Goal: Task Accomplishment & Management: Manage account settings

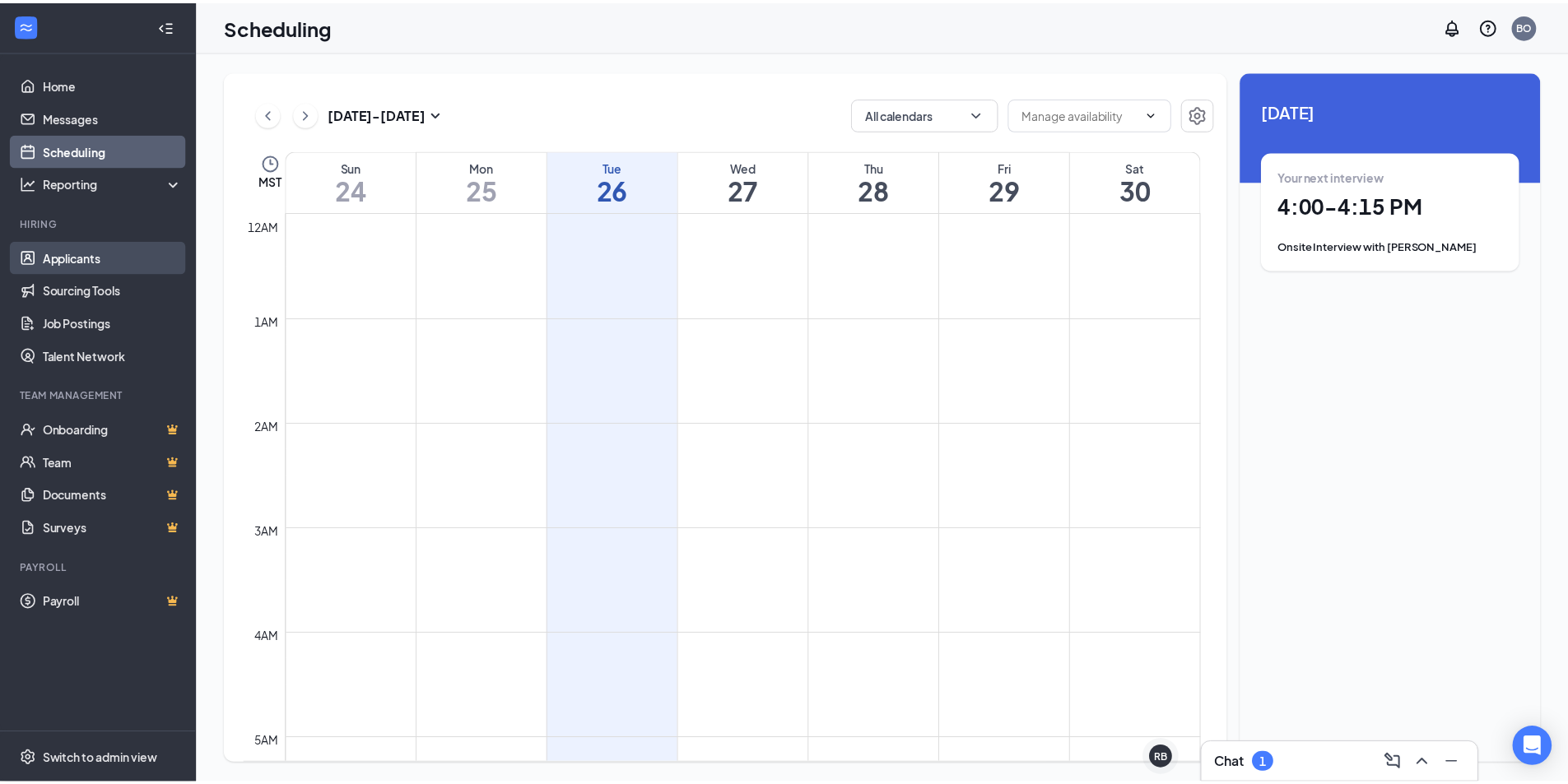
scroll to position [1137, 0]
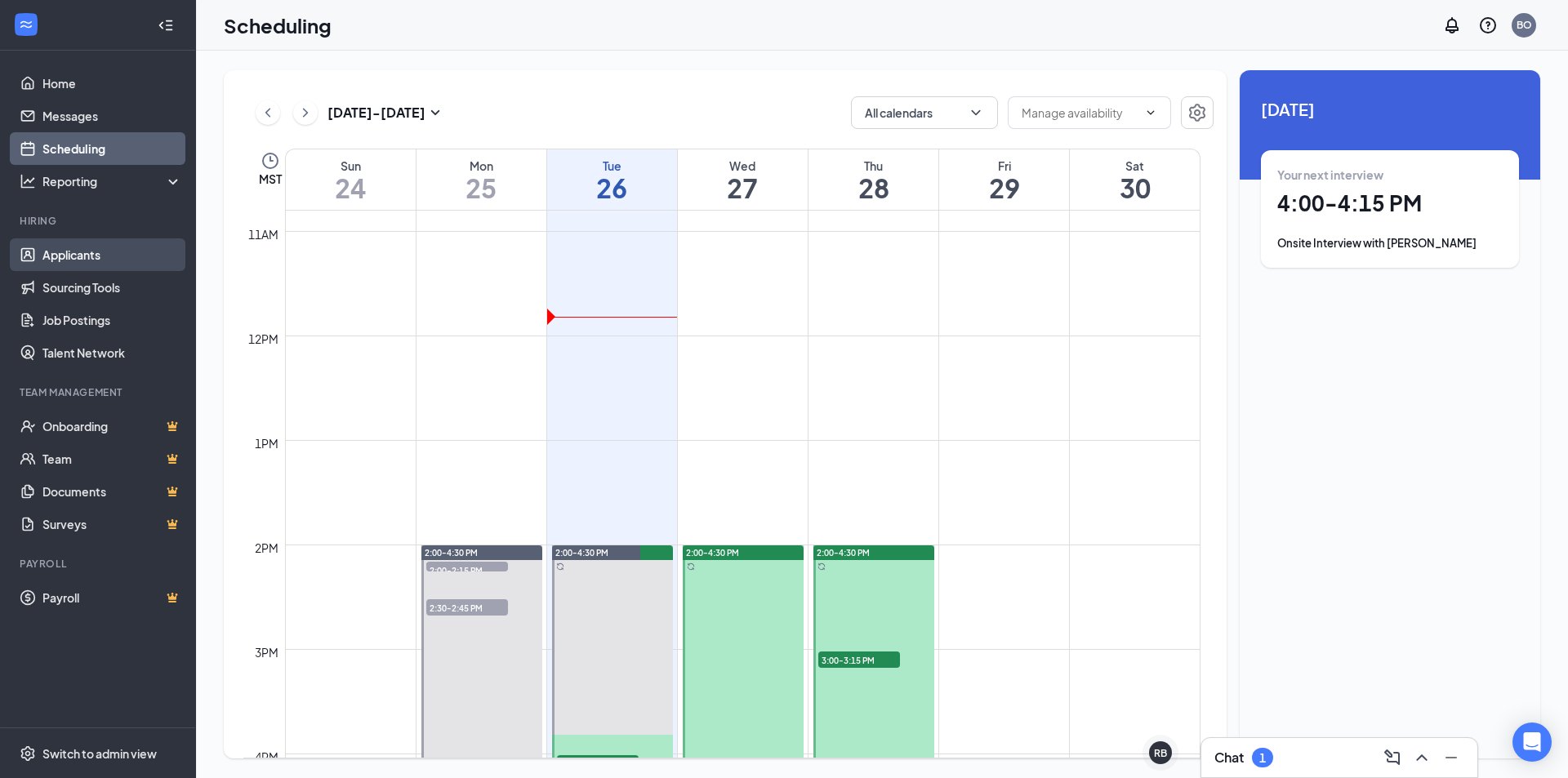
click at [112, 263] on link "Applicants" at bounding box center [112, 255] width 139 height 33
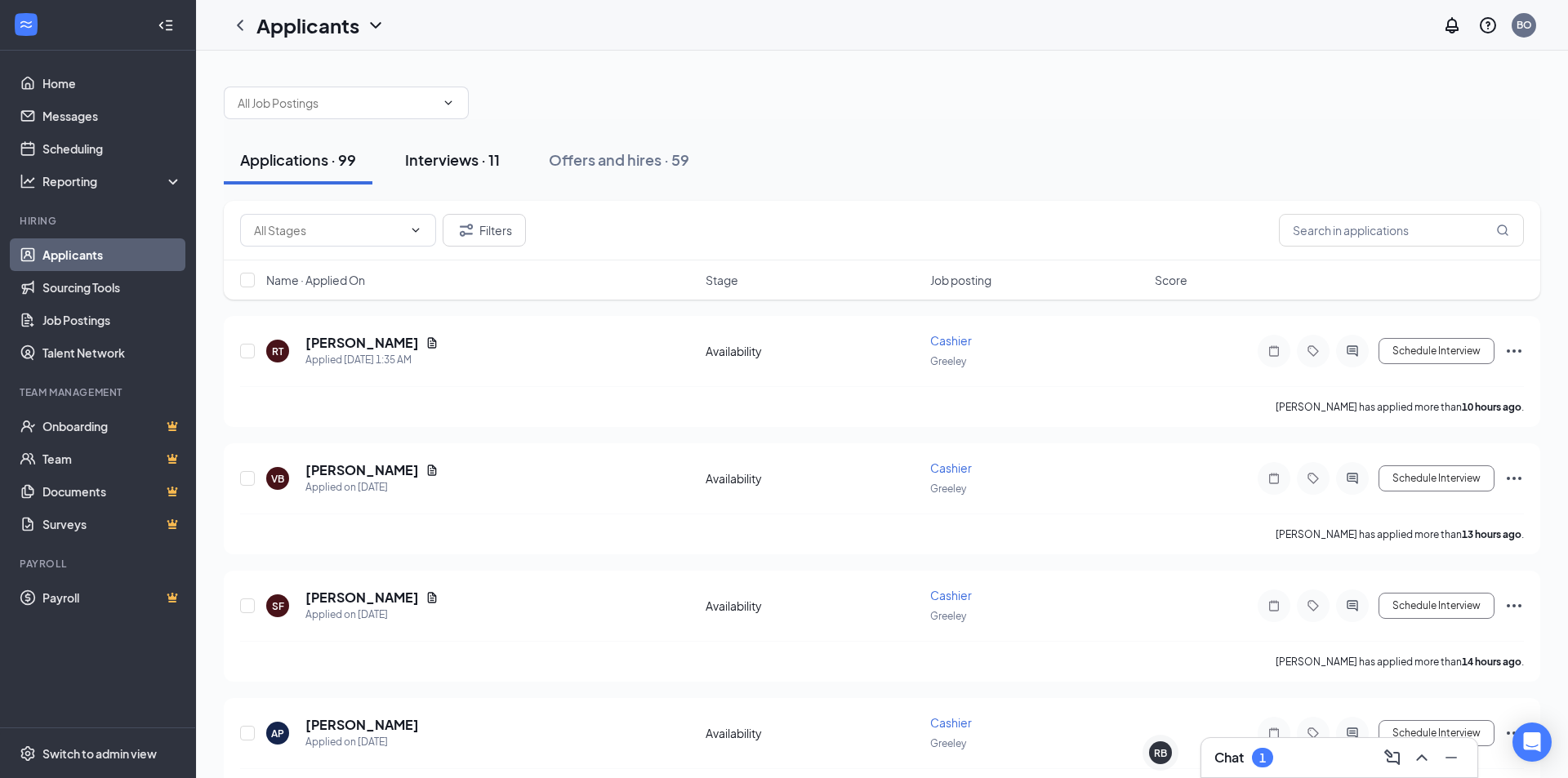
click at [486, 161] on div "Interviews · 11" at bounding box center [452, 159] width 95 height 20
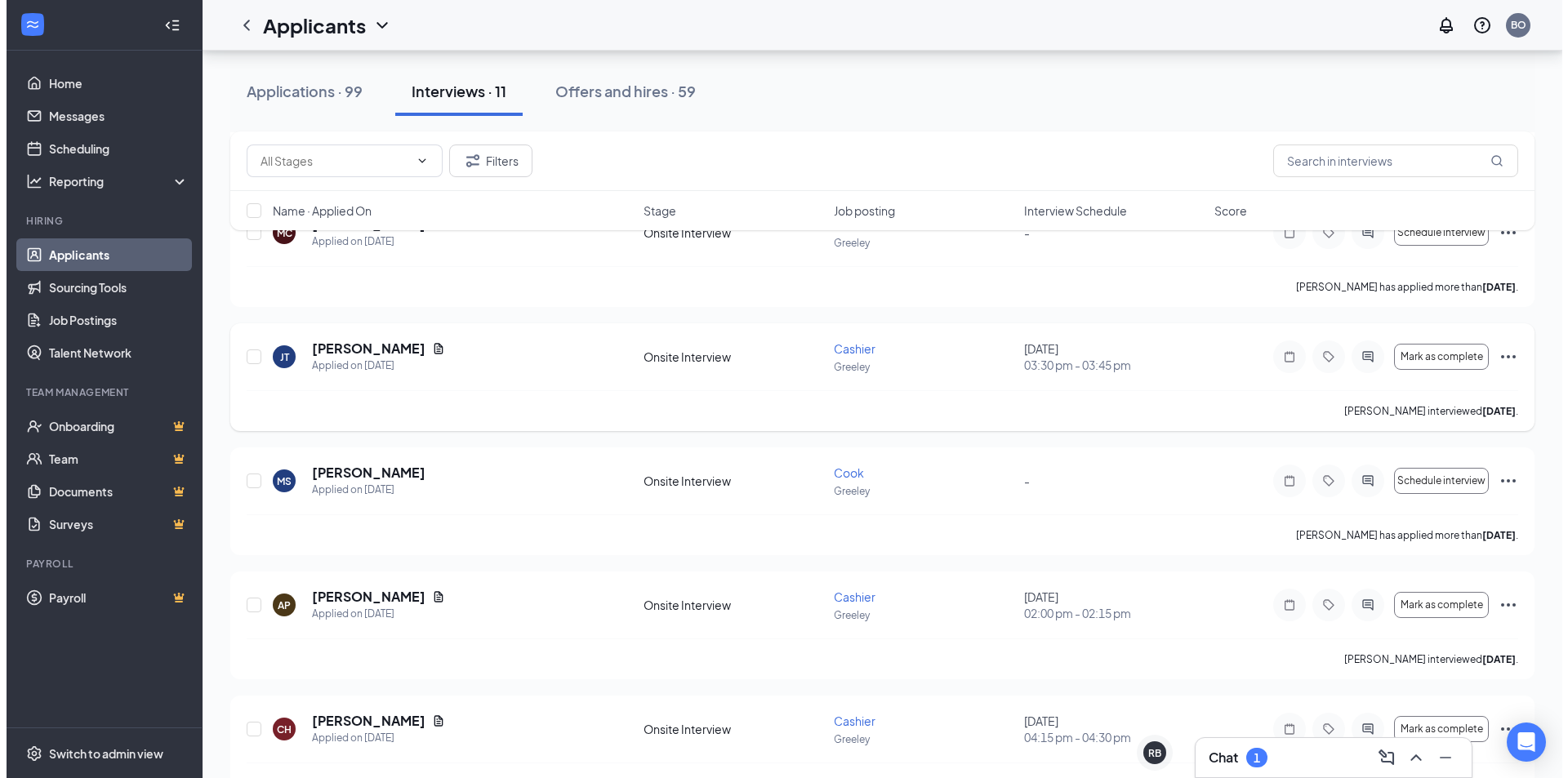
scroll to position [782, 0]
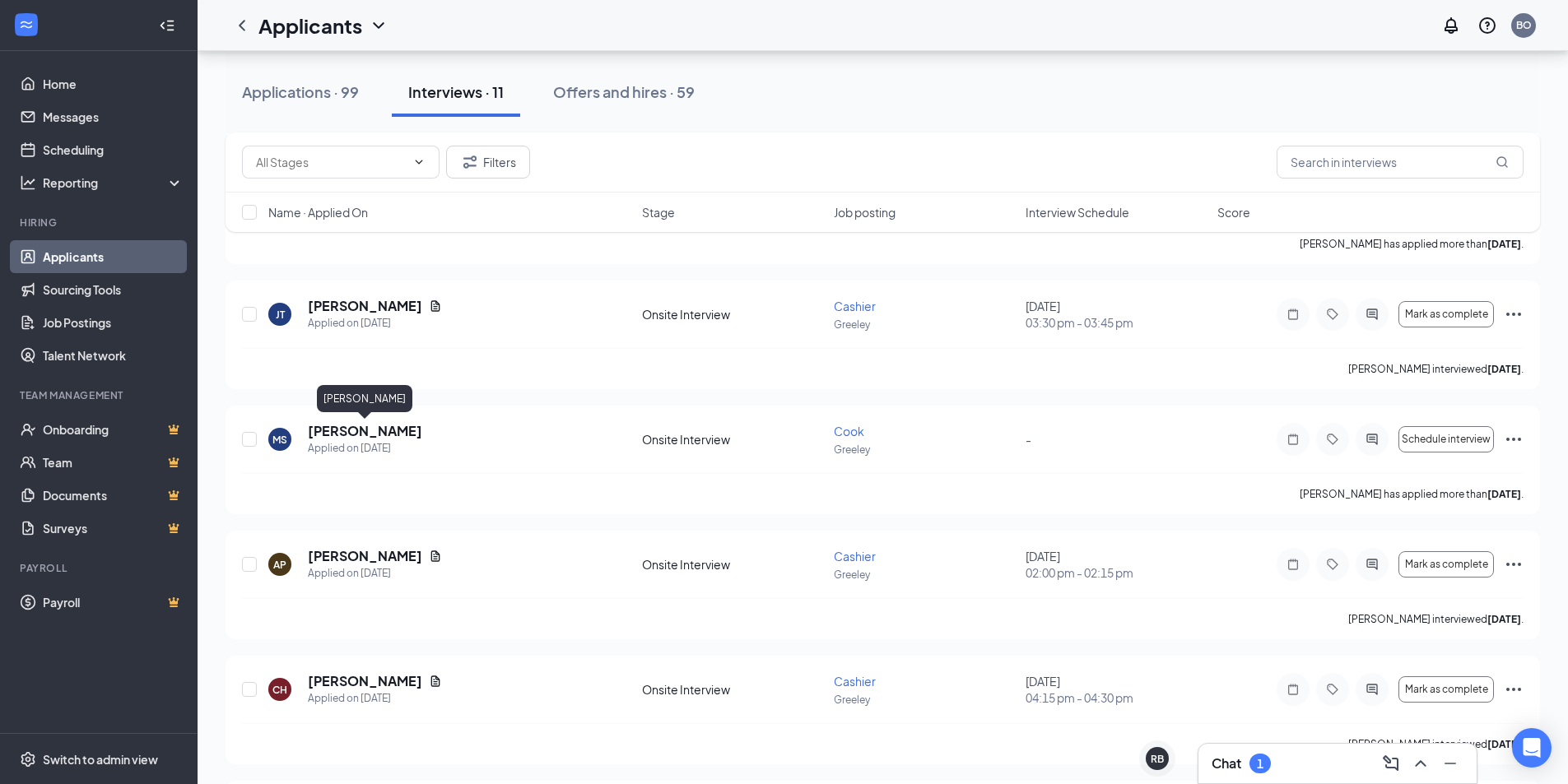
drag, startPoint x: 351, startPoint y: 427, endPoint x: 366, endPoint y: 404, distance: 27.5
click at [353, 419] on div "[PERSON_NAME] Applied on [DATE] Onsite Interview Cook Greeley - Schedule interv…" at bounding box center [882, 459] width 1314 height 108
click at [405, 434] on h5 "[PERSON_NAME]" at bounding box center [365, 431] width 114 height 18
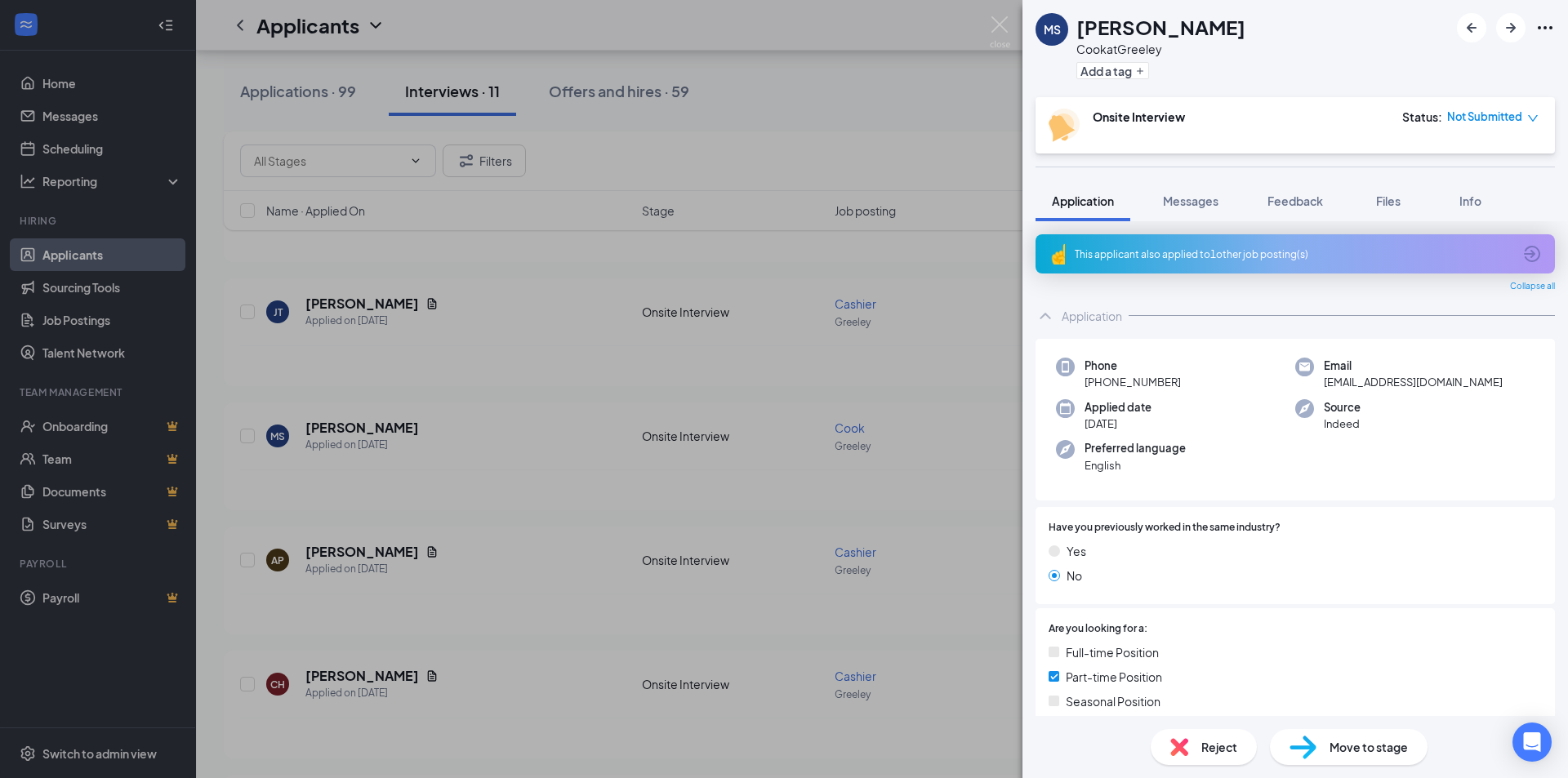
click at [1361, 740] on span "Move to stage" at bounding box center [1368, 747] width 78 height 18
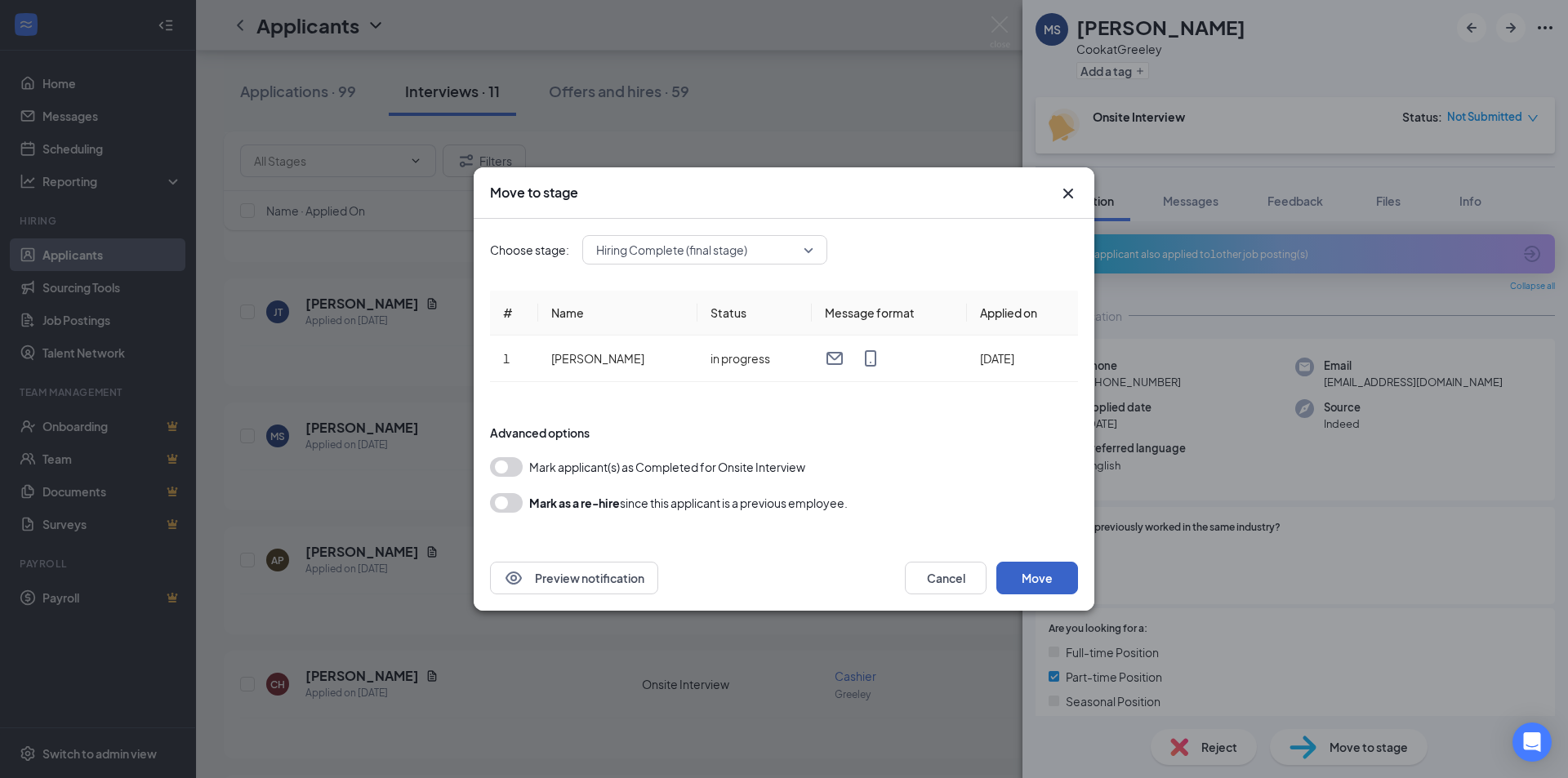
click at [1035, 576] on button "Move" at bounding box center [1036, 578] width 82 height 33
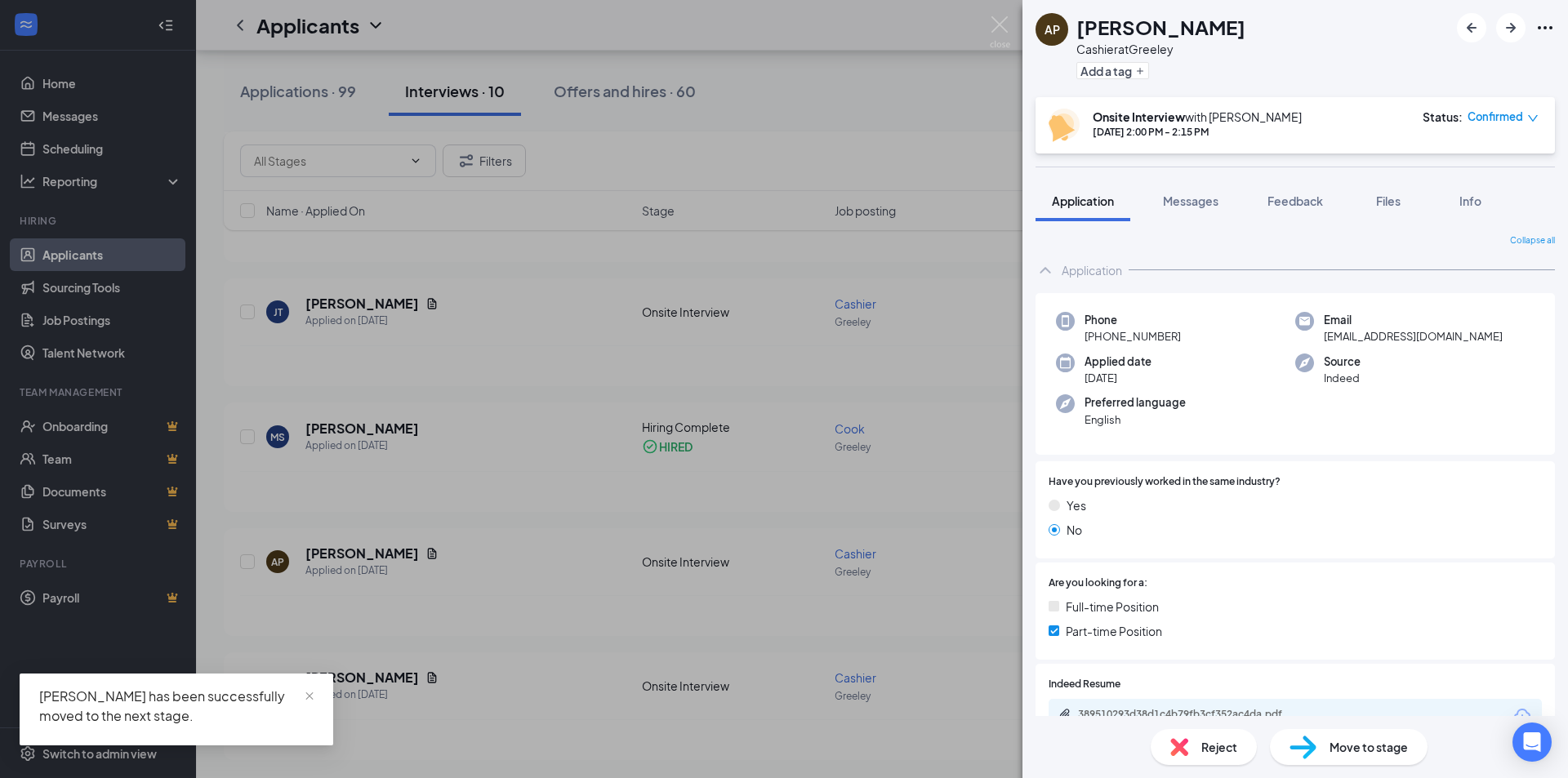
click at [795, 397] on div "AP [PERSON_NAME] Cashier at Greeley Add a tag Onsite Interview with [PERSON_NAM…" at bounding box center [784, 389] width 1568 height 778
